Goal: Check status: Check status

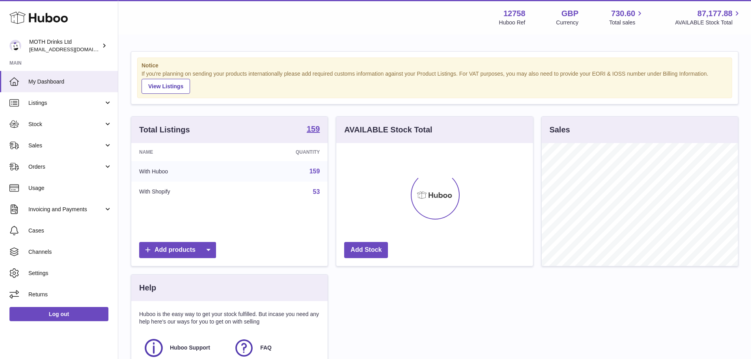
scroll to position [123, 197]
click at [36, 139] on link "Sales" at bounding box center [59, 145] width 118 height 21
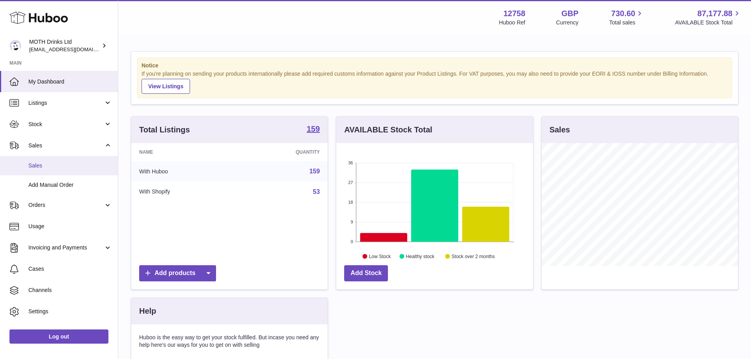
click at [39, 167] on span "Sales" at bounding box center [70, 165] width 84 height 7
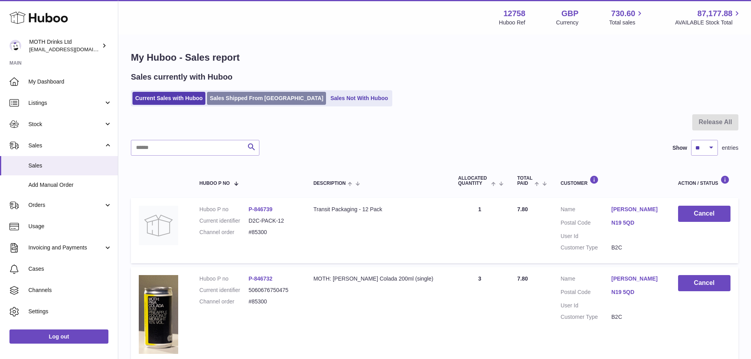
click at [254, 95] on link "Sales Shipped From [GEOGRAPHIC_DATA]" at bounding box center [266, 98] width 119 height 13
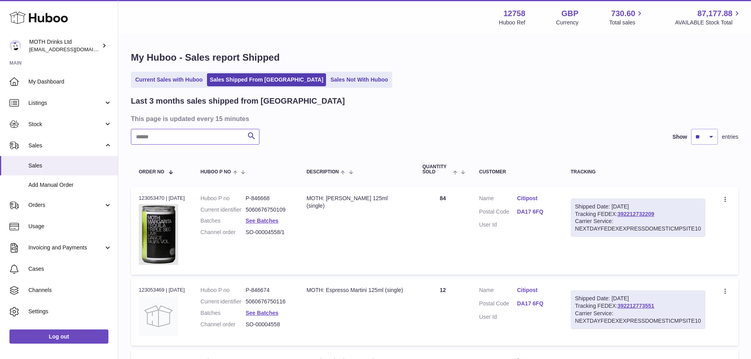
paste input "******"
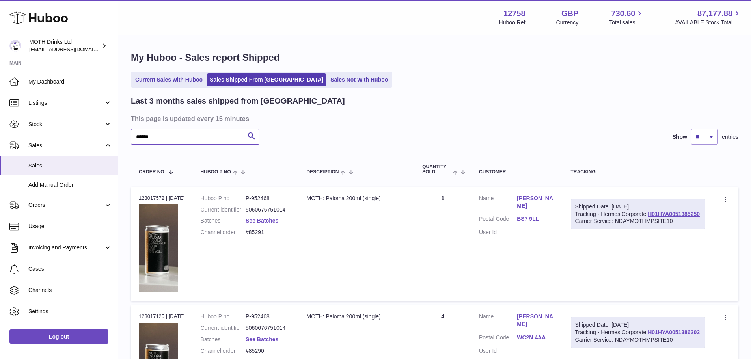
type input "******"
click at [707, 138] on select "** ** **" at bounding box center [704, 137] width 27 height 16
select select "**"
click at [691, 129] on select "** ** **" at bounding box center [704, 137] width 27 height 16
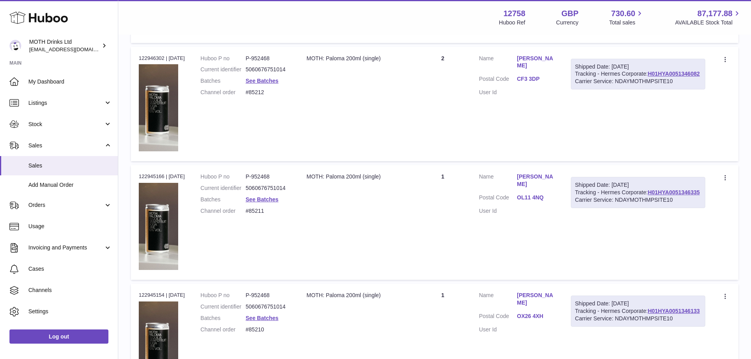
scroll to position [5836, 0]
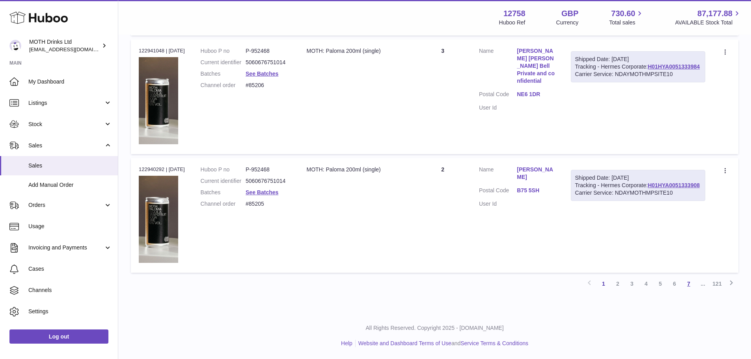
click at [690, 283] on link "7" at bounding box center [688, 284] width 14 height 14
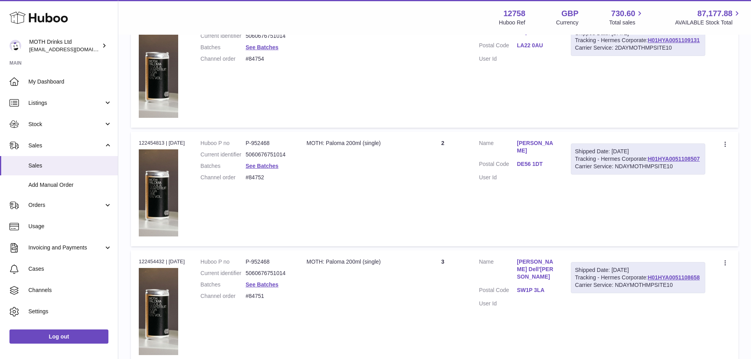
scroll to position [5836, 0]
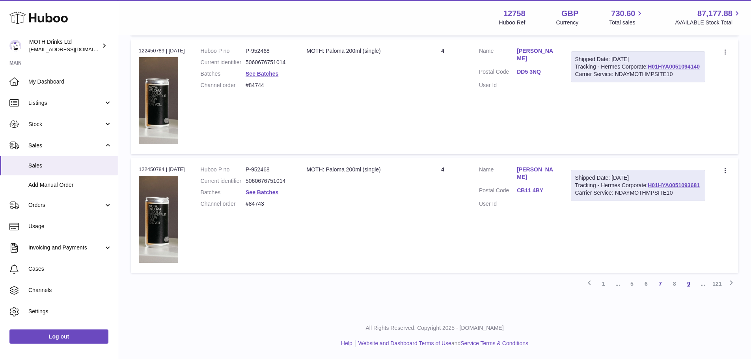
click at [691, 286] on link "9" at bounding box center [688, 284] width 14 height 14
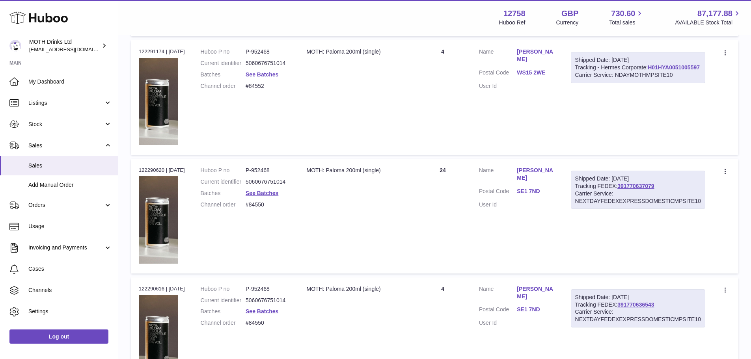
scroll to position [5836, 0]
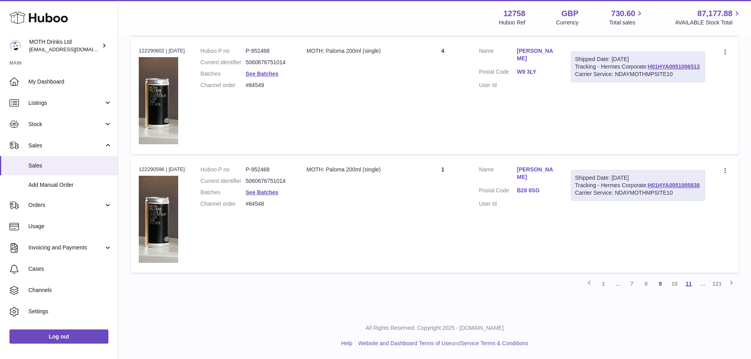
click at [686, 284] on link "11" at bounding box center [688, 284] width 14 height 14
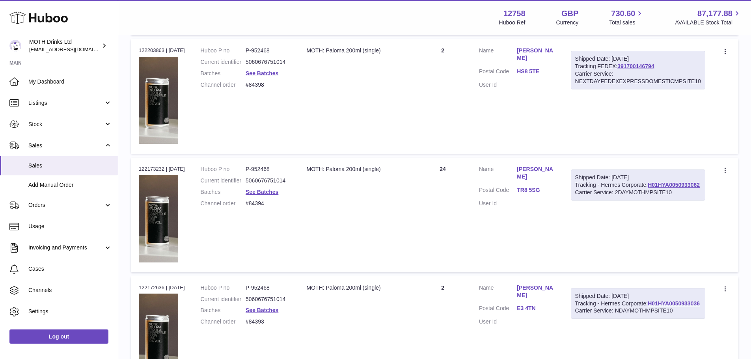
scroll to position [5836, 0]
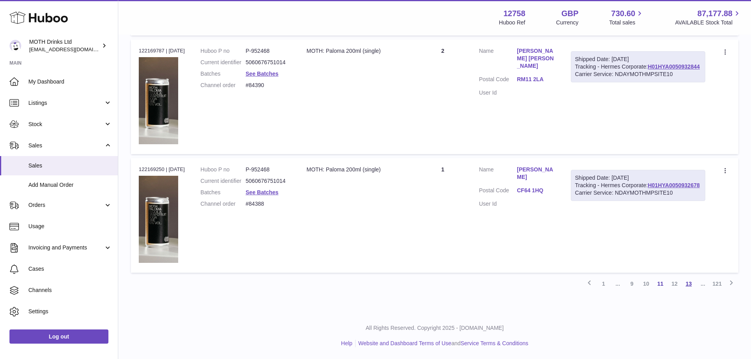
click at [689, 286] on link "13" at bounding box center [688, 284] width 14 height 14
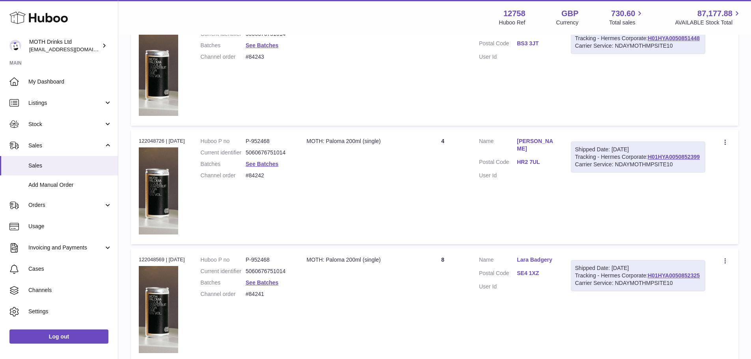
scroll to position [5795, 0]
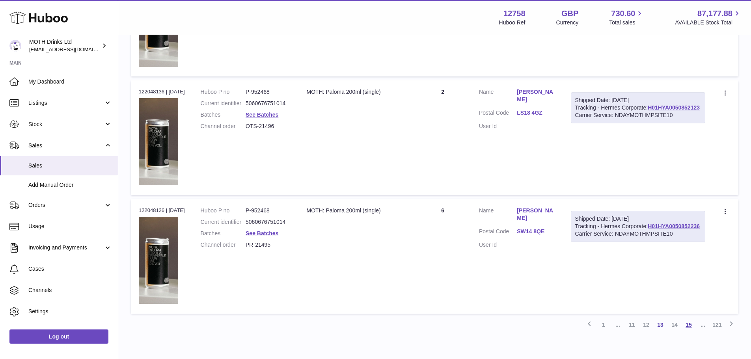
click at [687, 323] on link "15" at bounding box center [688, 325] width 14 height 14
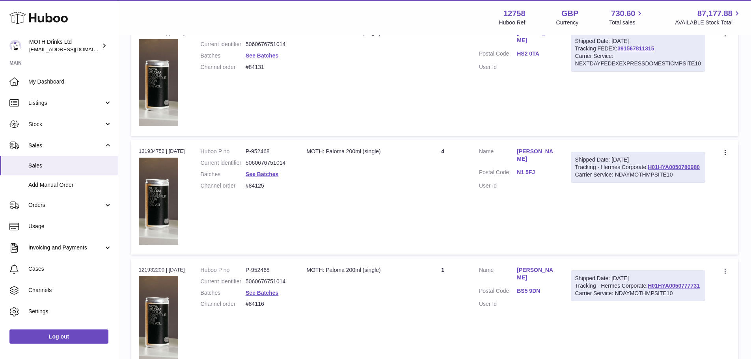
scroll to position [5836, 0]
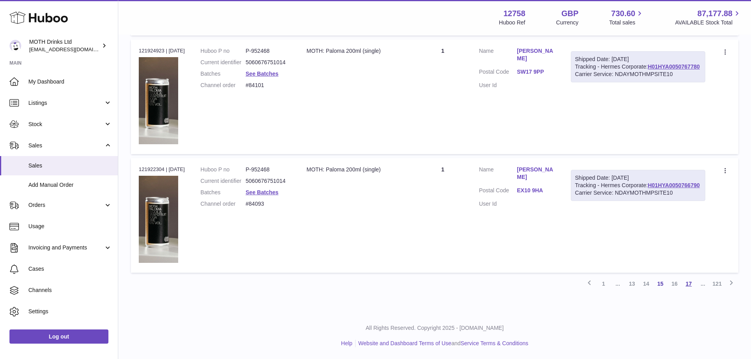
click at [687, 287] on link "17" at bounding box center [688, 284] width 14 height 14
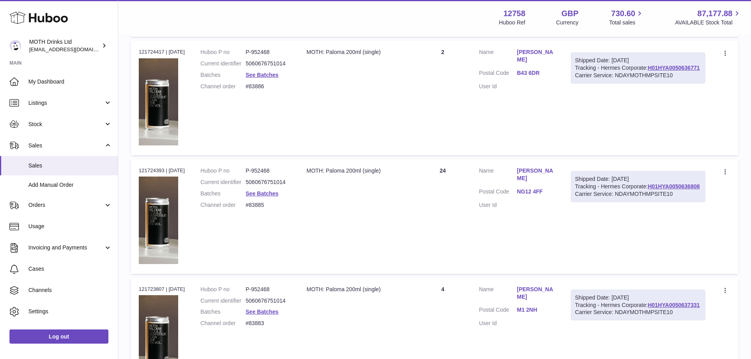
scroll to position [5836, 0]
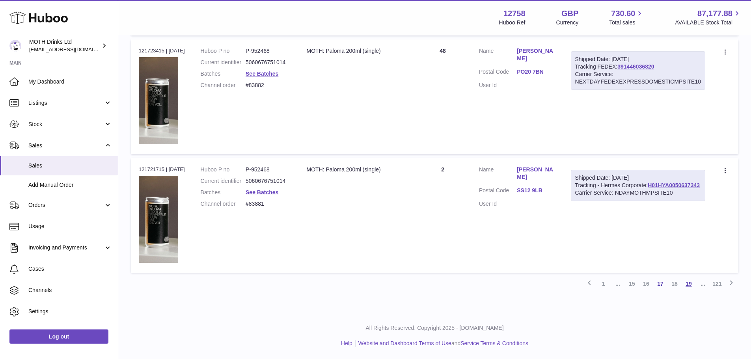
click at [689, 283] on link "19" at bounding box center [688, 284] width 14 height 14
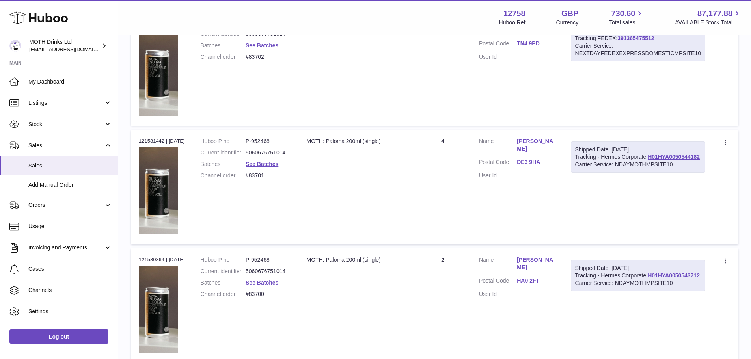
scroll to position [5795, 0]
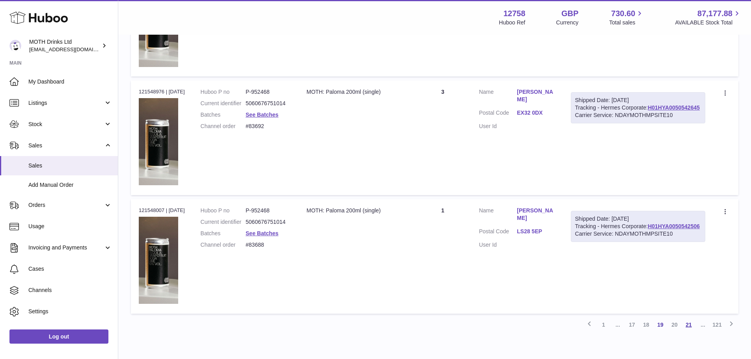
click at [693, 327] on link "21" at bounding box center [688, 325] width 14 height 14
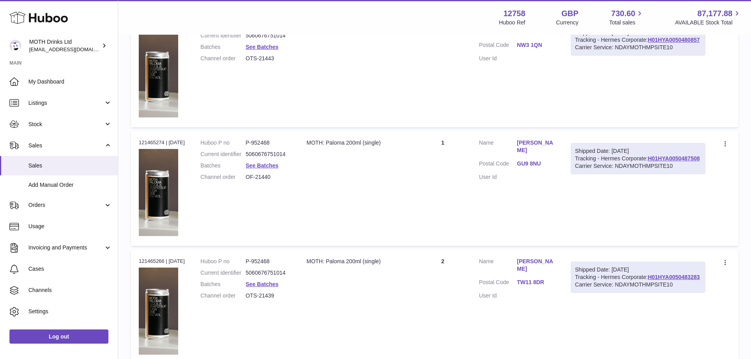
scroll to position [5836, 0]
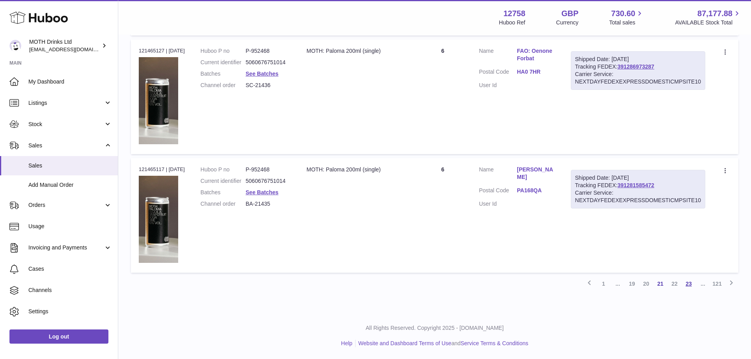
click at [693, 286] on link "23" at bounding box center [688, 284] width 14 height 14
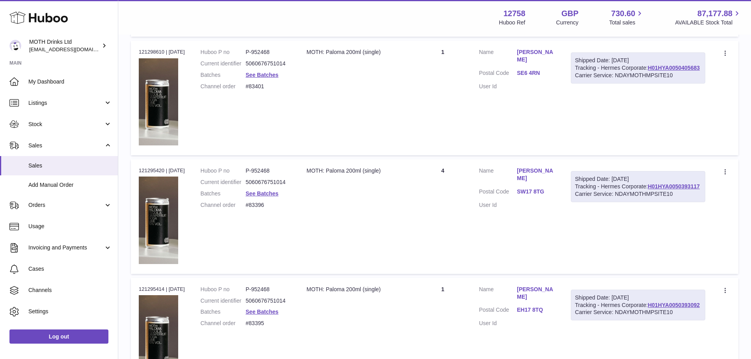
scroll to position [5836, 0]
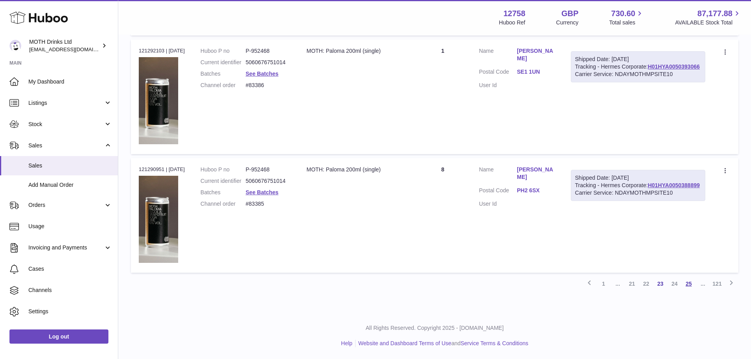
click at [692, 283] on link "25" at bounding box center [688, 284] width 14 height 14
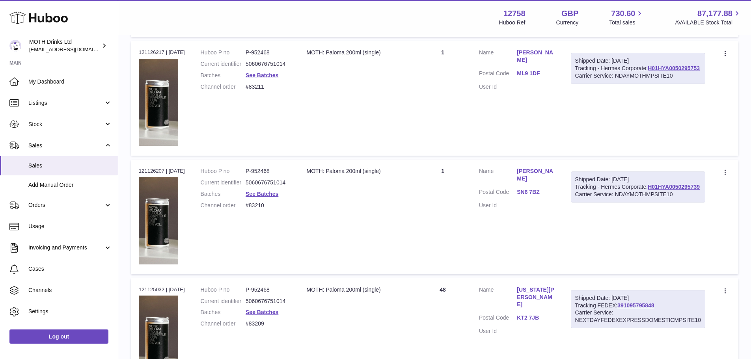
scroll to position [5836, 0]
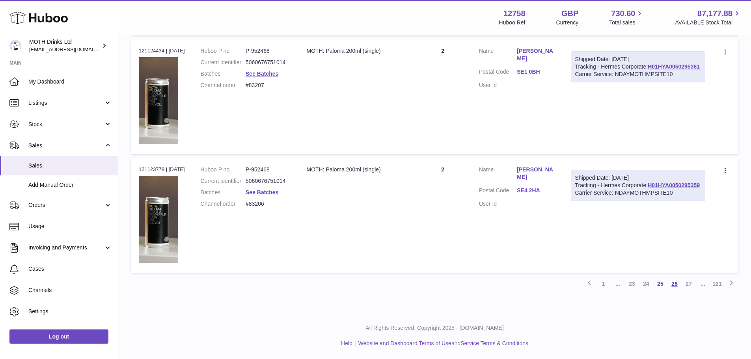
click at [673, 283] on link "26" at bounding box center [674, 284] width 14 height 14
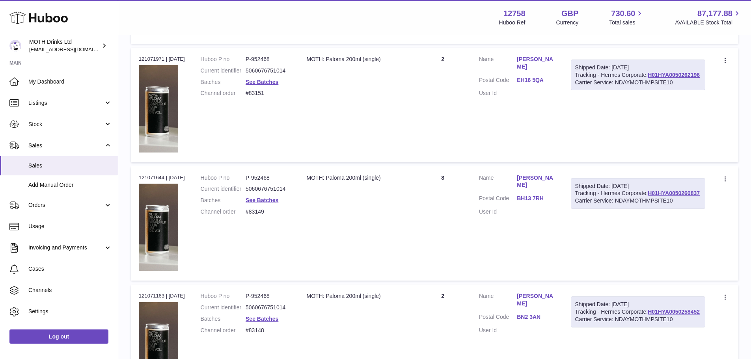
scroll to position [5836, 0]
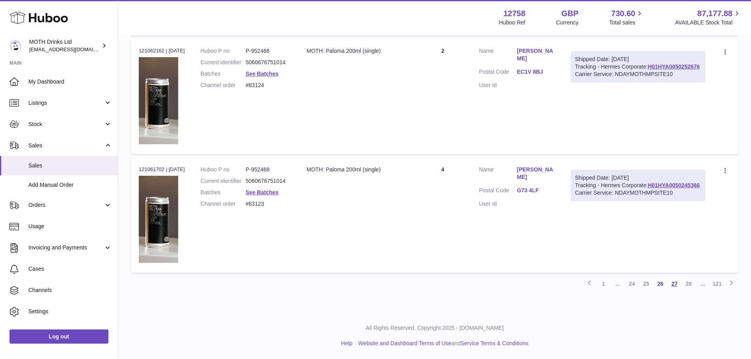
click at [672, 283] on link "27" at bounding box center [674, 284] width 14 height 14
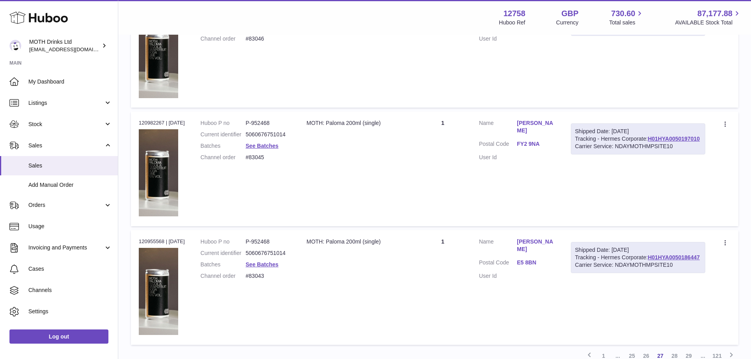
scroll to position [5828, 0]
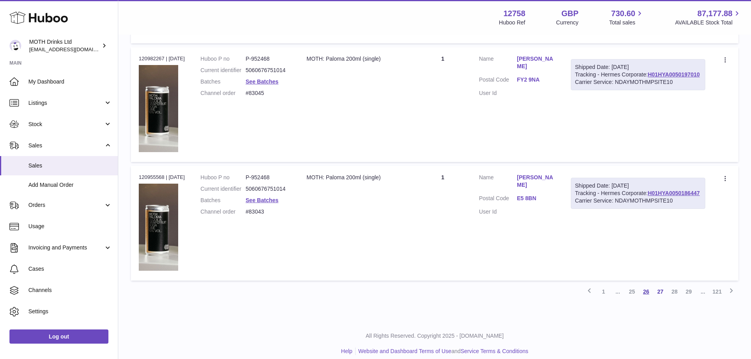
click at [644, 295] on link "26" at bounding box center [646, 291] width 14 height 14
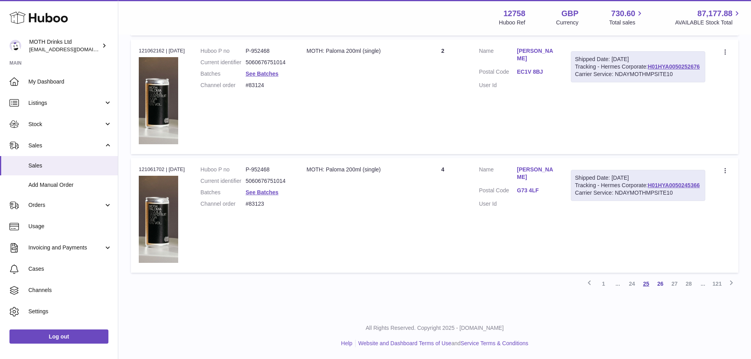
click at [646, 285] on link "25" at bounding box center [646, 284] width 14 height 14
click at [690, 286] on link "27" at bounding box center [688, 284] width 14 height 14
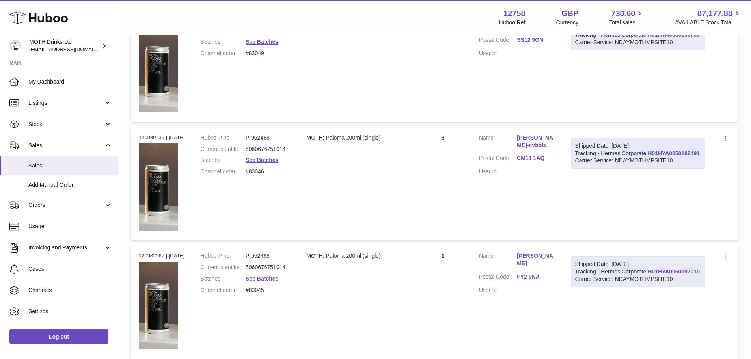
scroll to position [5836, 0]
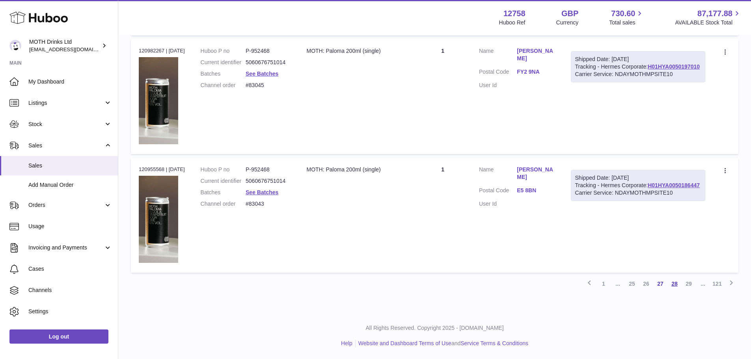
click at [676, 283] on link "28" at bounding box center [674, 284] width 14 height 14
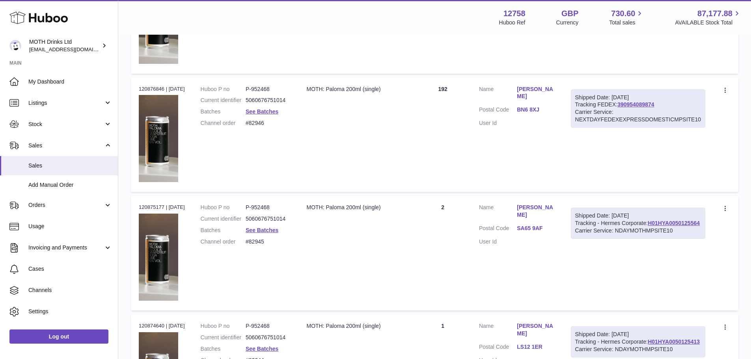
scroll to position [5166, 0]
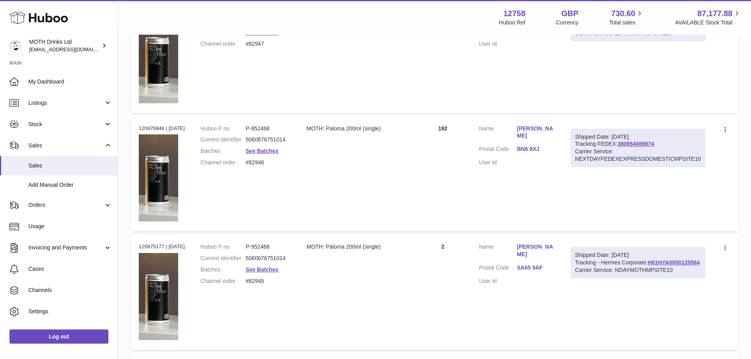
click at [543, 129] on link "George Farrow" at bounding box center [536, 132] width 38 height 15
click at [497, 173] on div at bounding box center [375, 179] width 751 height 359
click at [276, 154] on link "See Batches" at bounding box center [261, 151] width 33 height 6
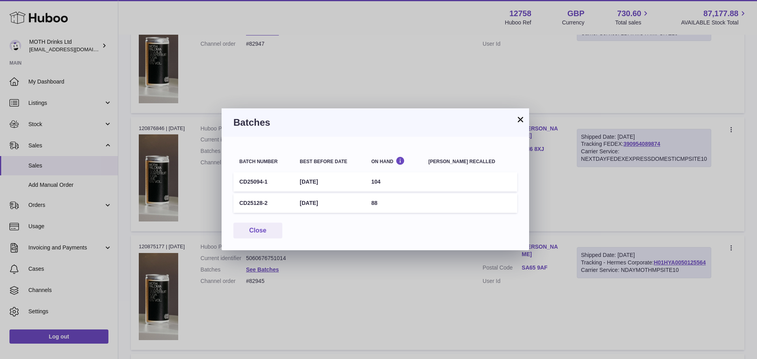
click at [518, 121] on button "×" at bounding box center [519, 119] width 9 height 9
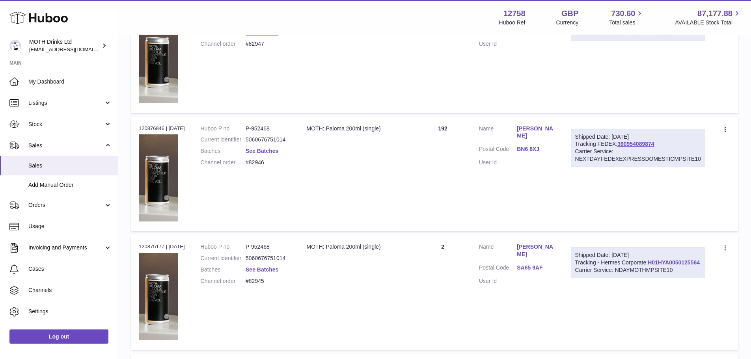
click at [264, 154] on link "See Batches" at bounding box center [261, 151] width 33 height 6
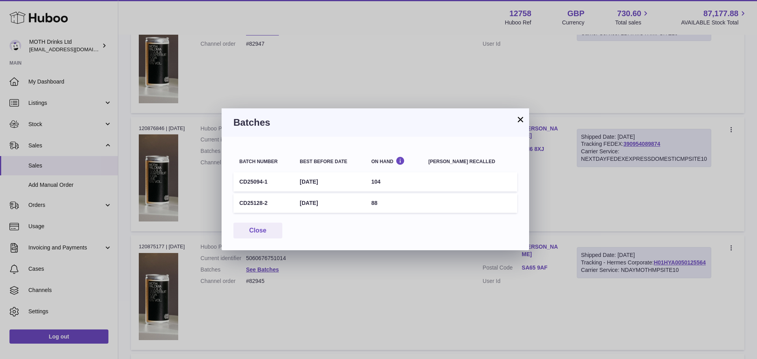
click at [519, 121] on button "×" at bounding box center [519, 119] width 9 height 9
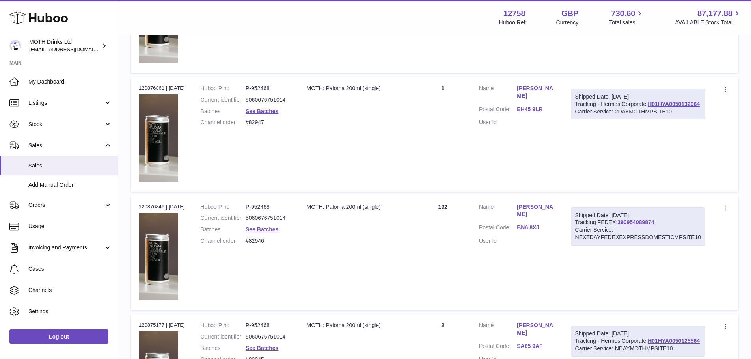
scroll to position [5087, 0]
